Goal: Information Seeking & Learning: Check status

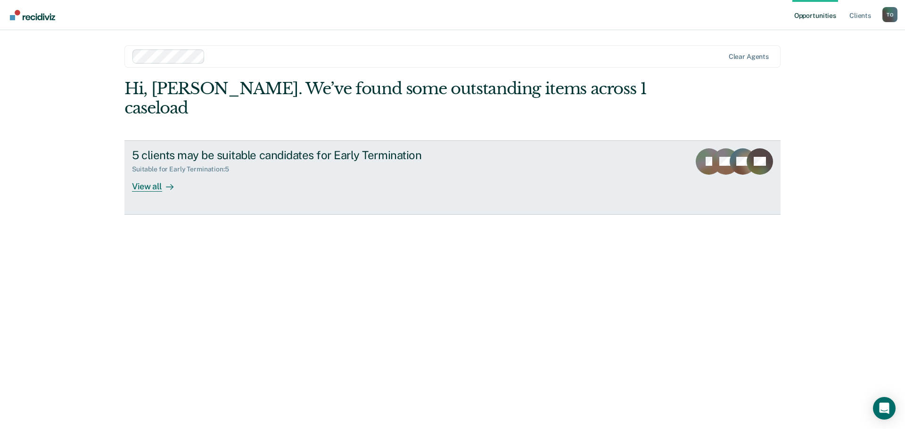
click at [154, 173] on div "View all" at bounding box center [158, 182] width 53 height 18
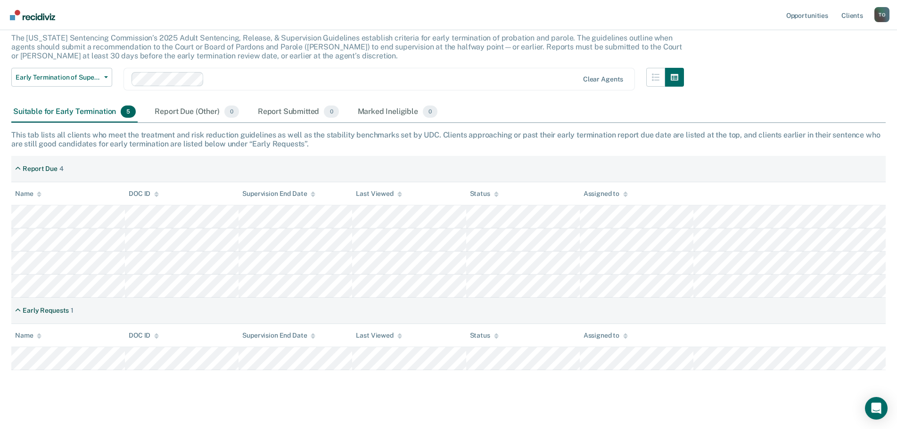
scroll to position [67, 0]
